Goal: Task Accomplishment & Management: Use online tool/utility

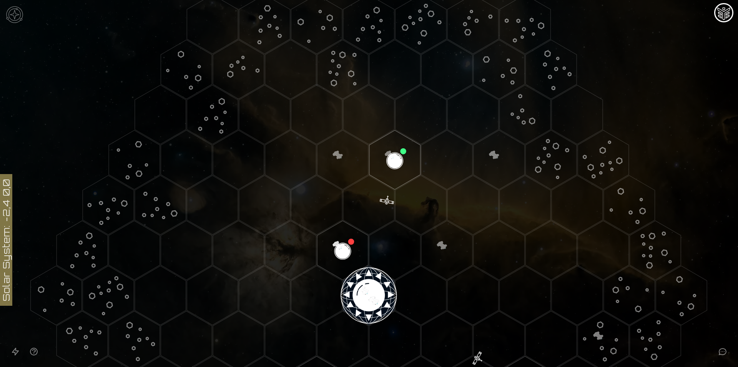
scroll to position [269, 0]
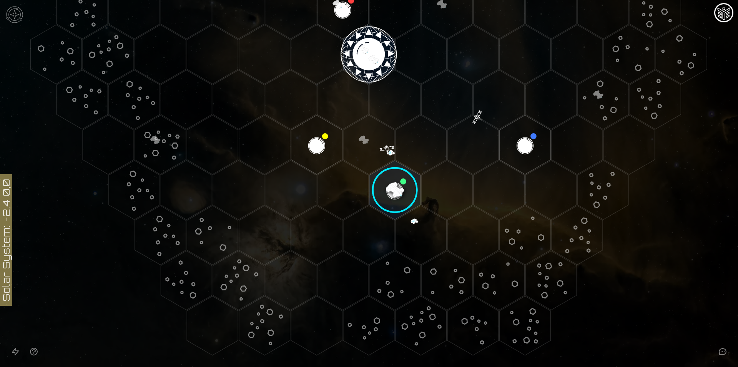
click at [393, 186] on image at bounding box center [395, 190] width 60 height 60
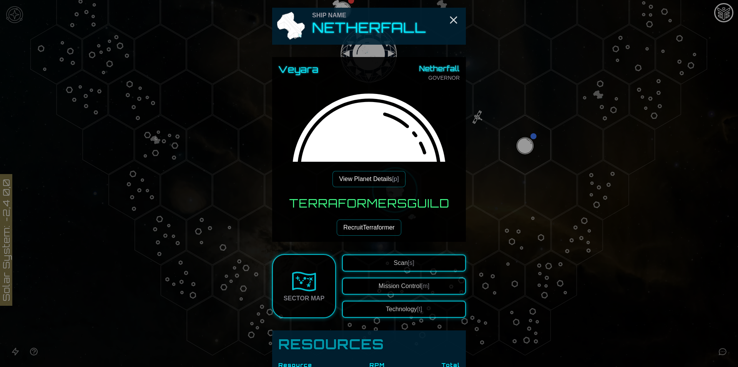
scroll to position [38, 0]
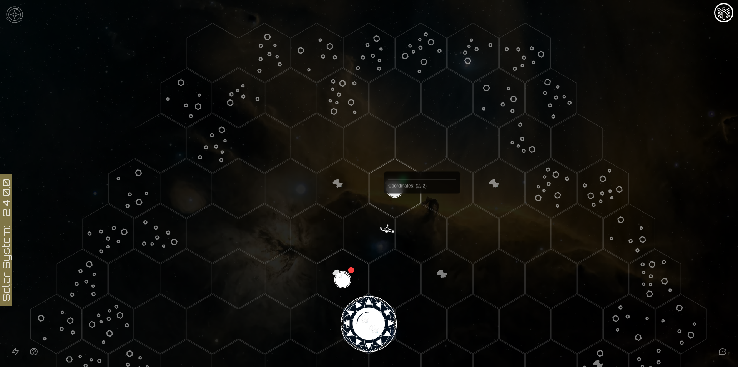
scroll to position [115, 0]
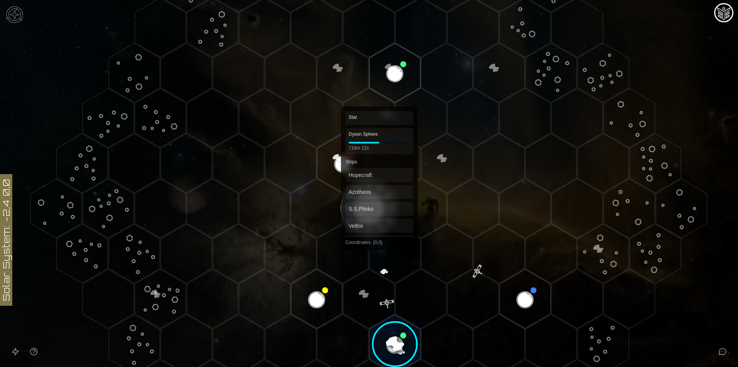
click at [368, 209] on polygon "Hex at coordinates 0,0, clickable" at bounding box center [368, 207] width 51 height 59
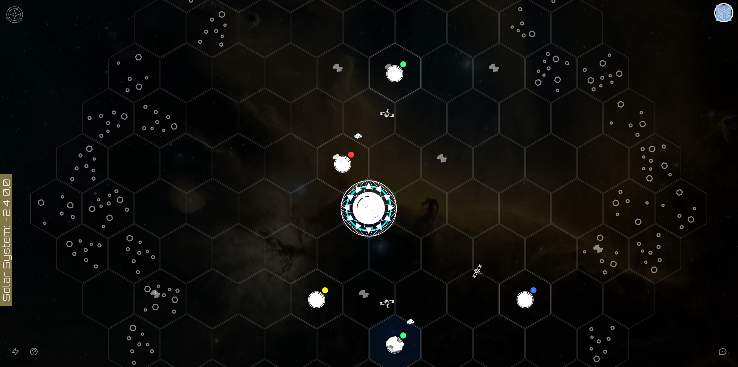
click at [368, 209] on image at bounding box center [369, 208] width 60 height 60
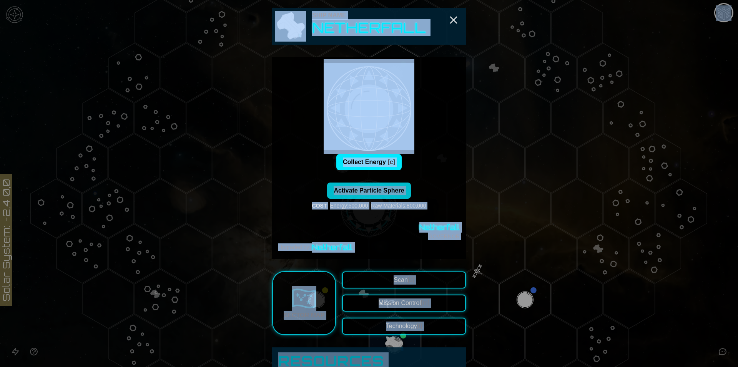
click at [435, 180] on div "Collect Energy [c] Activate Particle Sphere COST Energy : 500,000 Raw Materials…" at bounding box center [369, 203] width 182 height 98
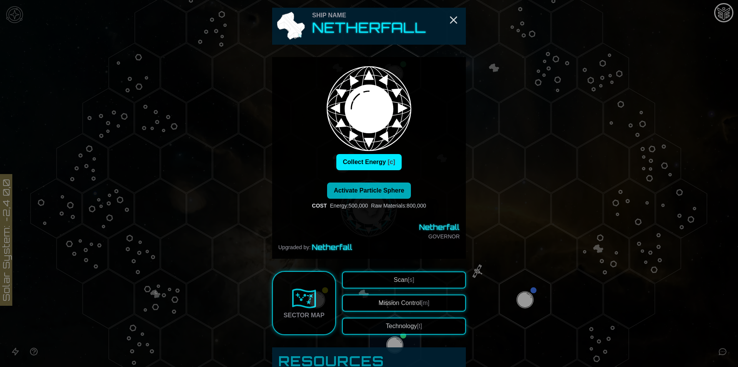
click at [404, 194] on button "Activate Particle Sphere" at bounding box center [368, 190] width 83 height 16
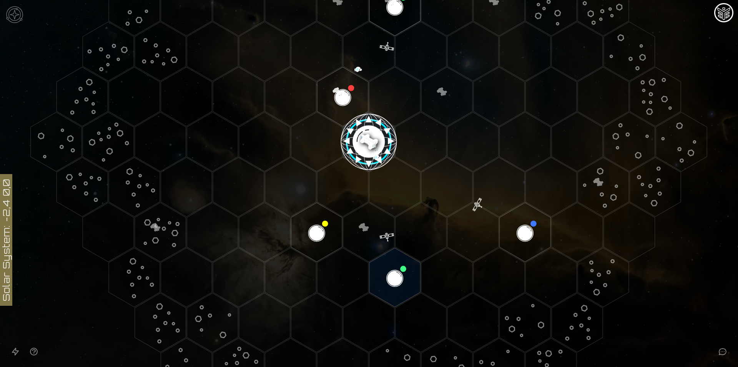
scroll to position [231, 0]
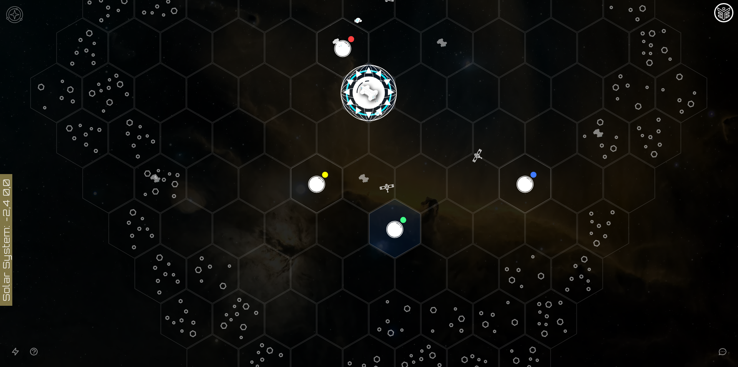
click at [388, 218] on polygon "Hex at coordinates -1,3, clickable" at bounding box center [395, 228] width 51 height 59
click at [392, 230] on image at bounding box center [395, 228] width 60 height 60
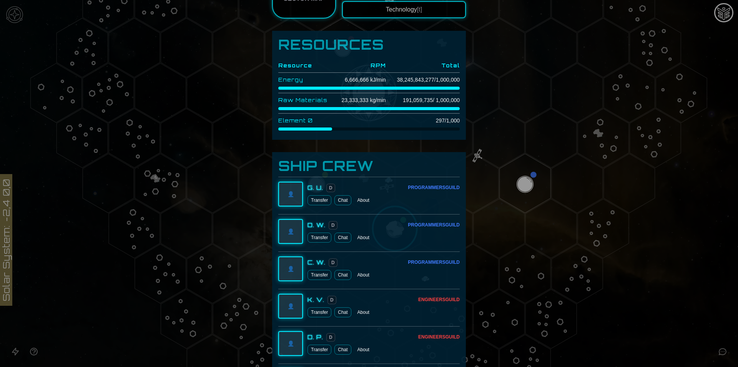
scroll to position [269, 0]
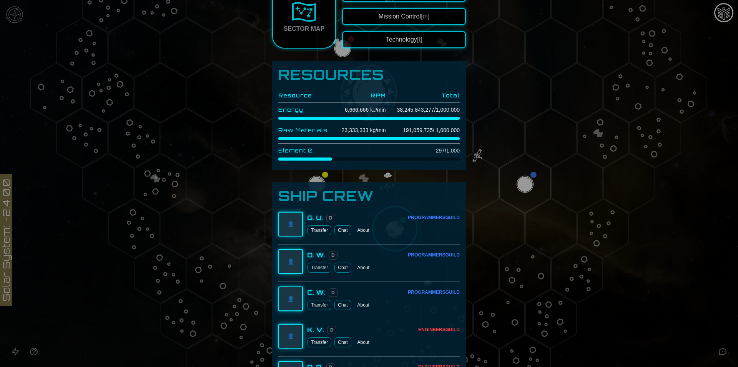
click at [390, 38] on button "Technology [t]" at bounding box center [404, 39] width 124 height 17
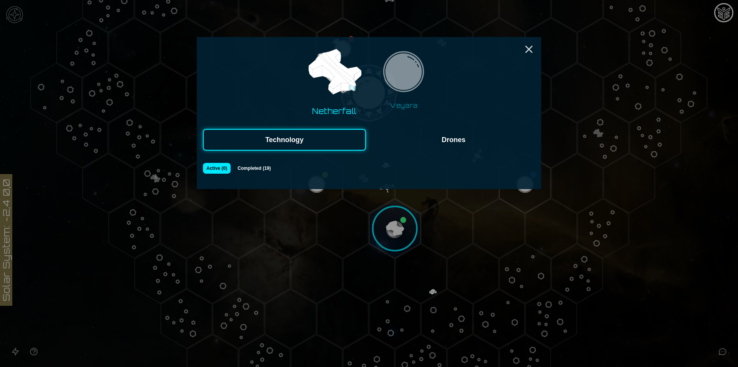
click at [437, 138] on button "Drones" at bounding box center [453, 140] width 163 height 22
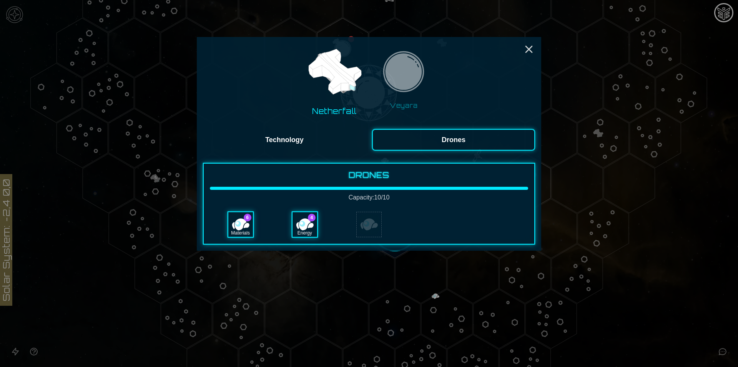
click at [310, 137] on button "Technology" at bounding box center [284, 140] width 163 height 22
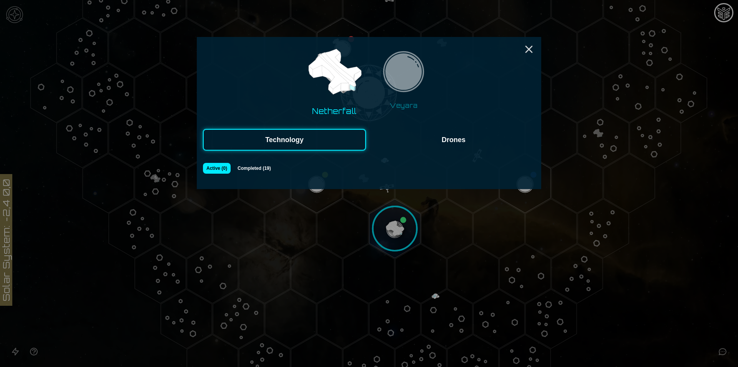
click at [429, 67] on button "Veyara" at bounding box center [404, 80] width 60 height 66
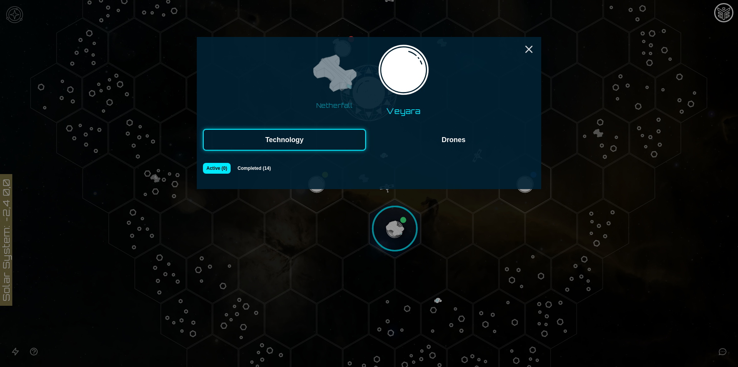
click at [325, 74] on img at bounding box center [334, 74] width 48 height 48
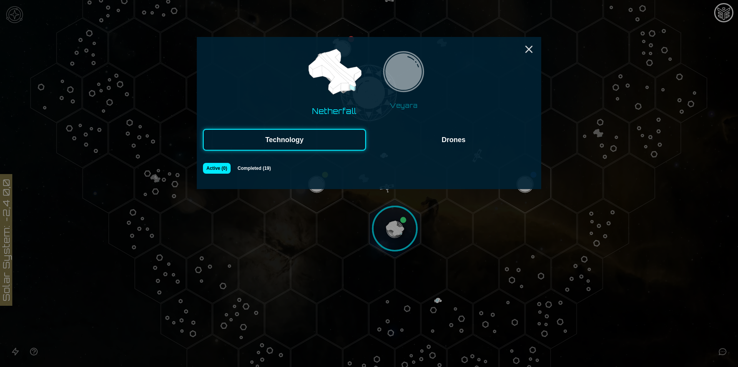
click at [412, 69] on img at bounding box center [404, 74] width 48 height 48
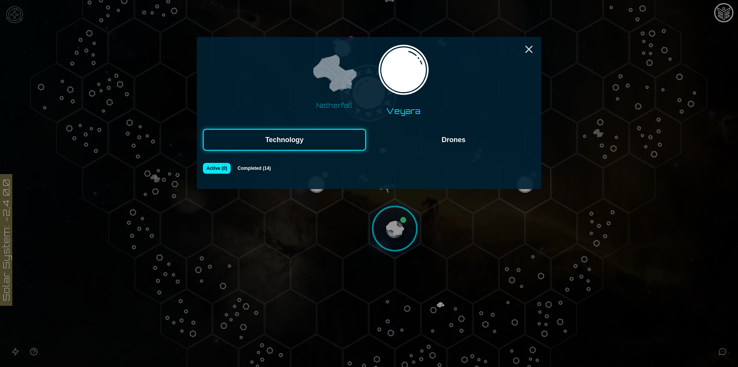
click at [320, 84] on img at bounding box center [334, 74] width 48 height 48
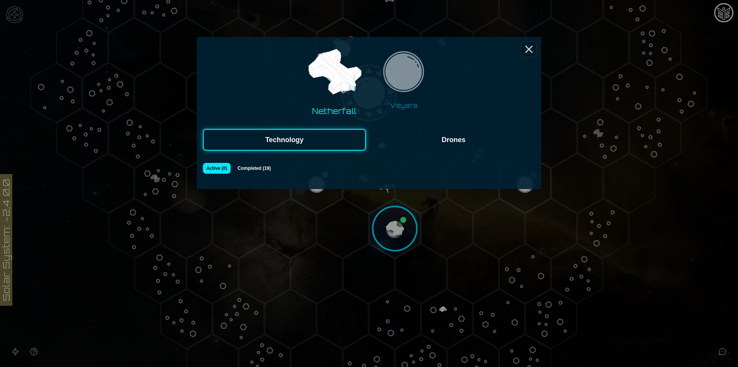
click at [533, 45] on icon "Close" at bounding box center [529, 49] width 12 height 12
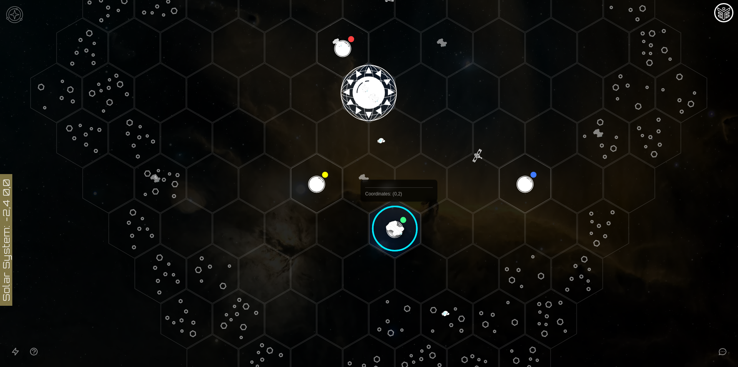
click at [397, 234] on image at bounding box center [395, 228] width 60 height 60
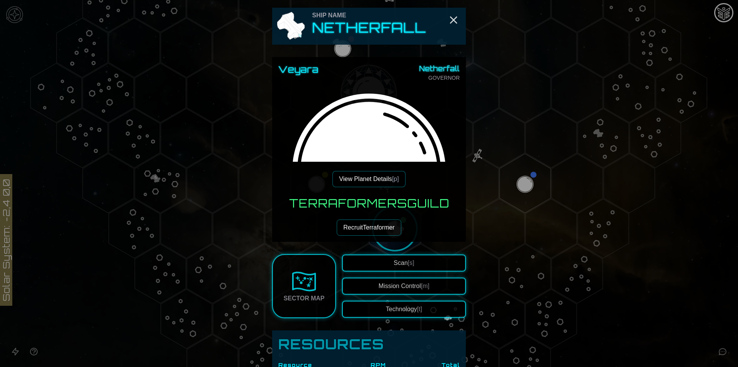
click at [381, 179] on button "View Planet Details [p]" at bounding box center [369, 179] width 73 height 16
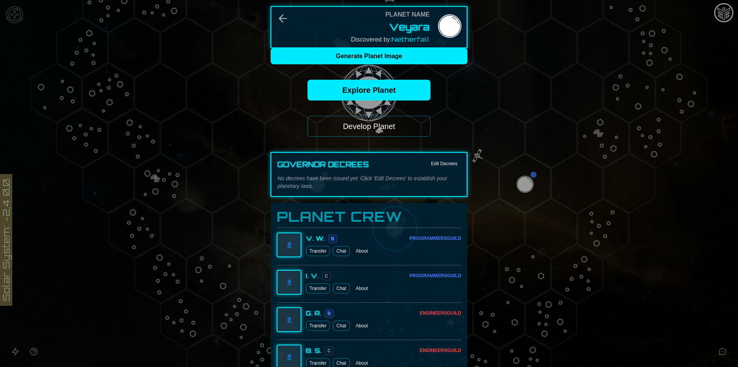
click at [379, 124] on button "Develop Planet" at bounding box center [369, 126] width 123 height 21
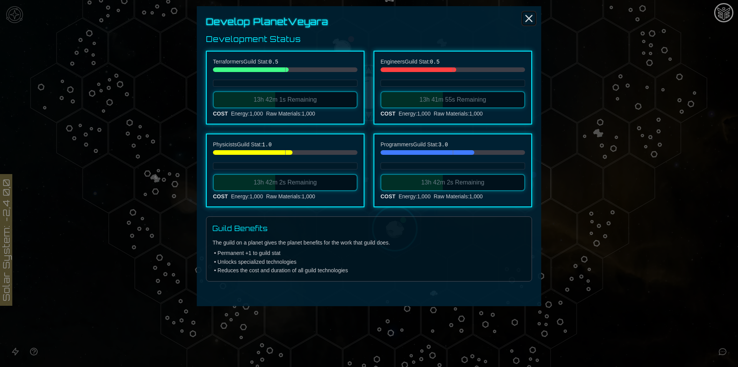
click at [527, 17] on line "Close" at bounding box center [529, 18] width 6 height 6
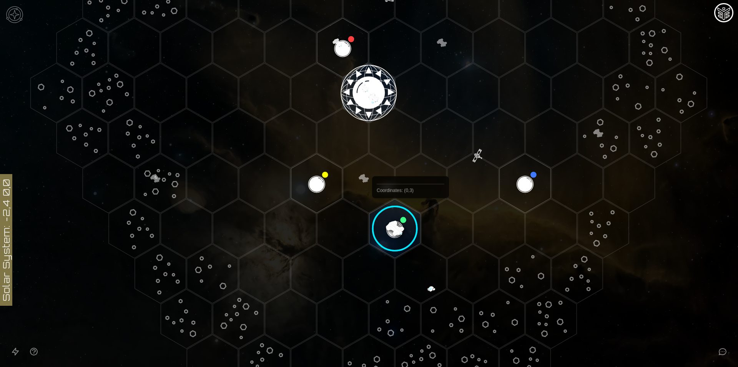
click at [409, 216] on image at bounding box center [395, 228] width 60 height 60
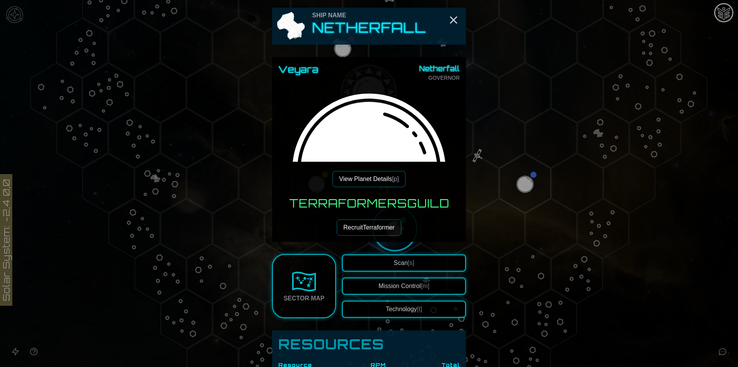
click at [389, 290] on button "Mission Control [m]" at bounding box center [404, 285] width 124 height 17
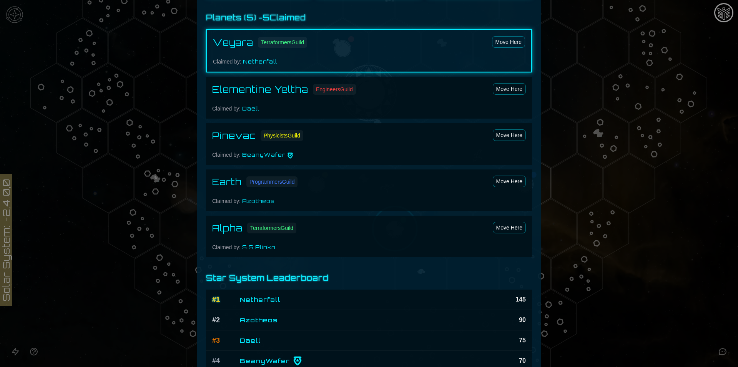
scroll to position [558, 0]
